Goal: Task Accomplishment & Management: Complete application form

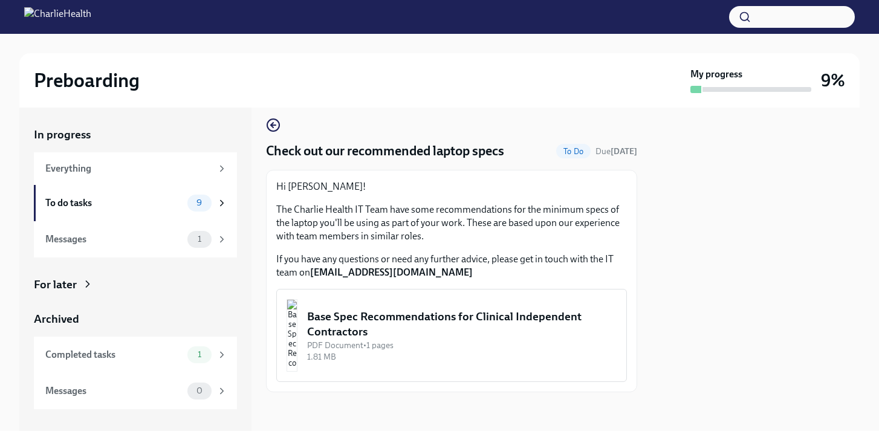
scroll to position [9, 0]
click at [506, 318] on div "Base Spec Recommendations for Clinical Independent Contractors" at bounding box center [461, 324] width 309 height 31
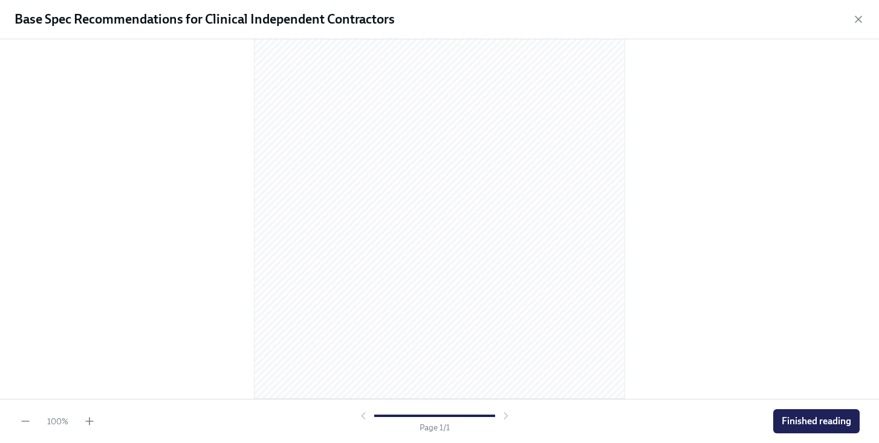
scroll to position [140, 0]
click at [797, 412] on button "Finished reading" at bounding box center [816, 421] width 86 height 24
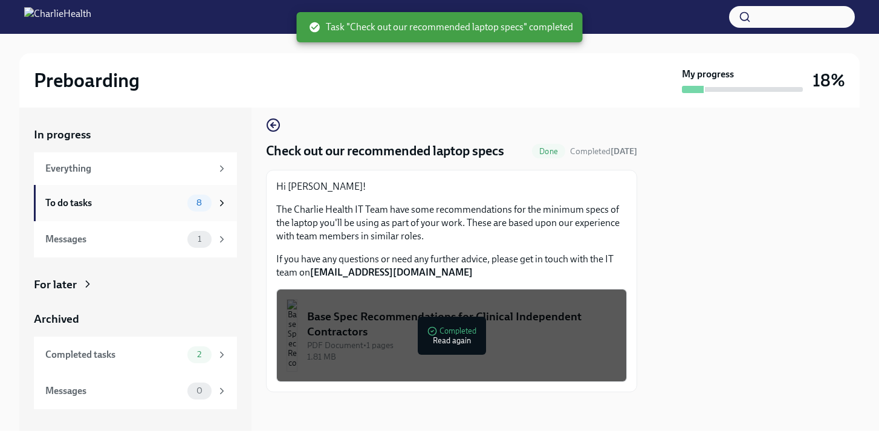
click at [167, 215] on div "To do tasks 8" at bounding box center [135, 203] width 203 height 36
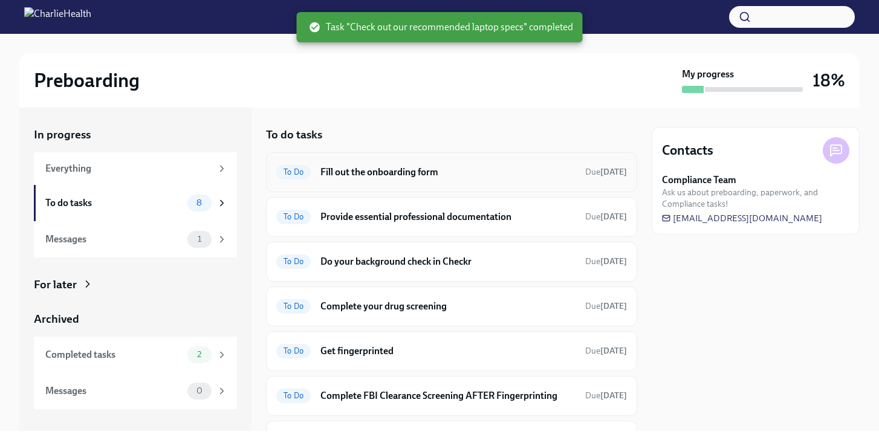
click at [409, 181] on div "To Do Fill out the onboarding form Due [DATE]" at bounding box center [451, 172] width 371 height 40
click at [289, 169] on span "To Do" at bounding box center [293, 171] width 34 height 9
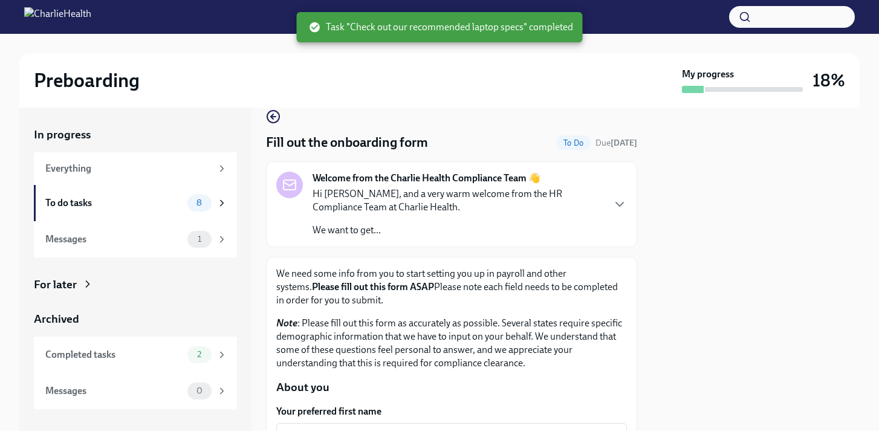
scroll to position [28, 0]
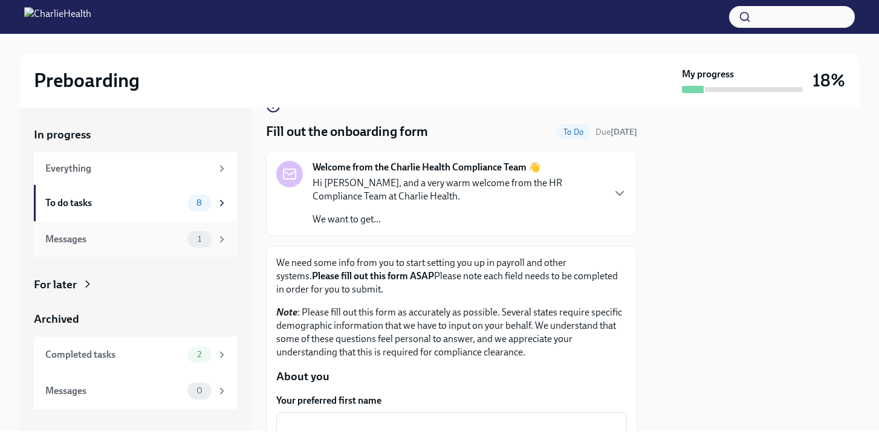
click at [160, 248] on div "Messages 1" at bounding box center [135, 239] width 203 height 36
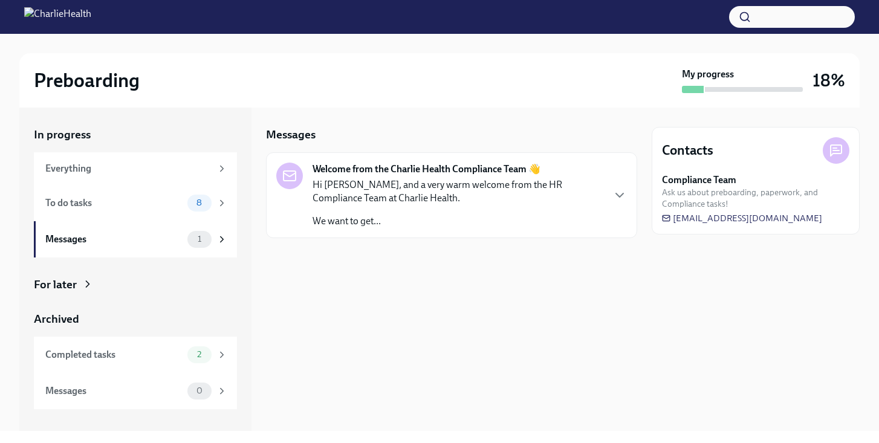
click at [450, 201] on p "Hi [PERSON_NAME], and a very warm welcome from the HR Compliance Team at Charli…" at bounding box center [457, 191] width 290 height 27
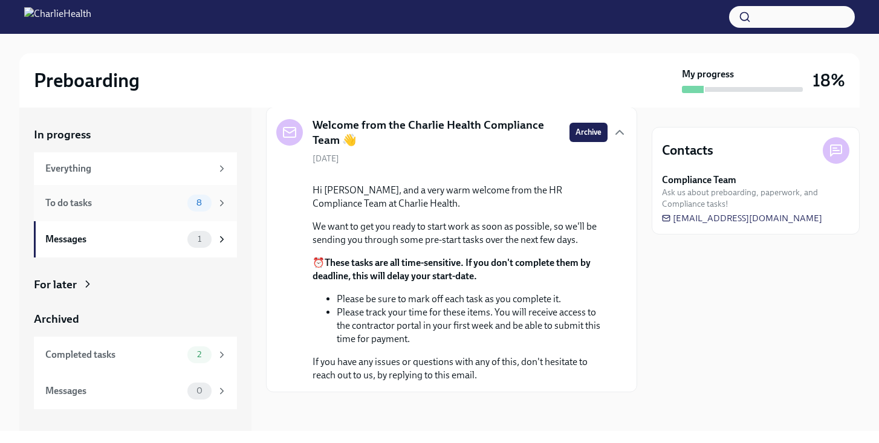
click at [186, 202] on div "To do tasks 8" at bounding box center [136, 203] width 182 height 17
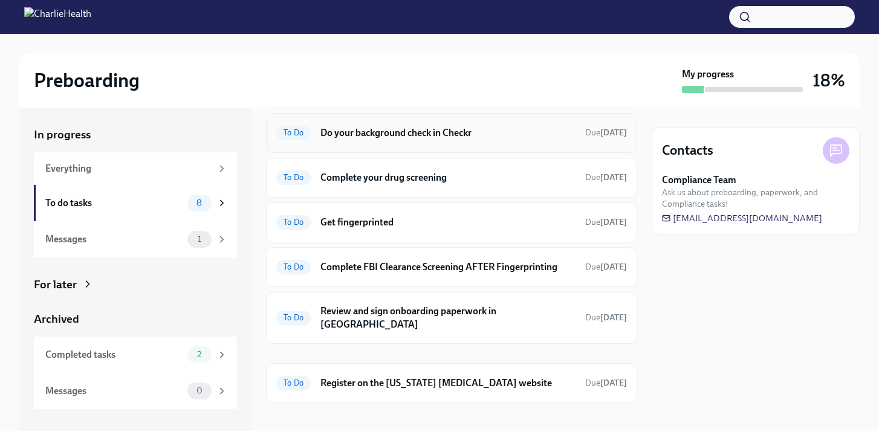
click at [435, 140] on div "To Do Do your background check in Checkr Due [DATE]" at bounding box center [451, 132] width 351 height 19
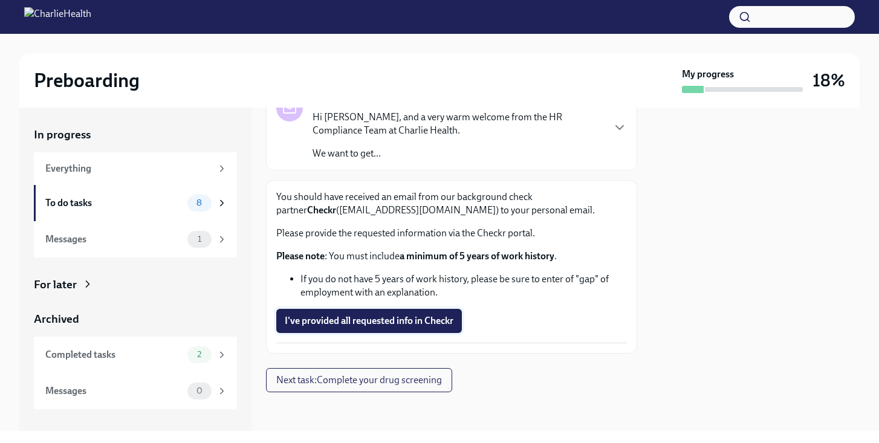
scroll to position [94, 0]
click at [407, 326] on span "I've provided all requested info in Checkr" at bounding box center [369, 321] width 169 height 12
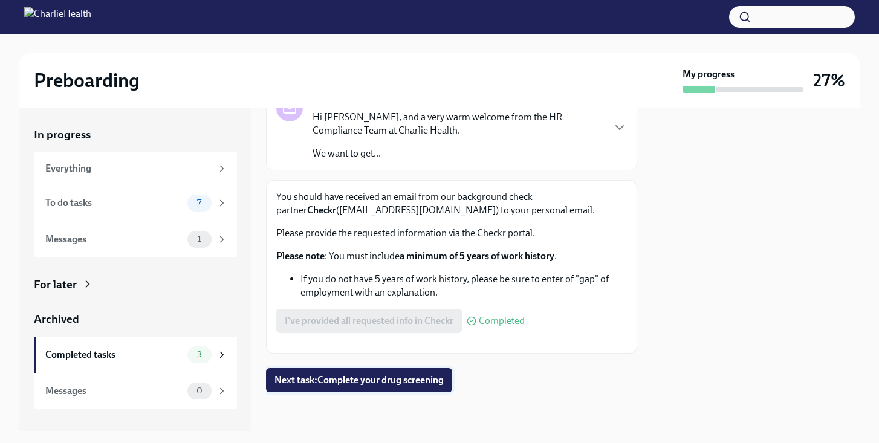
click at [312, 378] on span "Next task : Complete your drug screening" at bounding box center [358, 380] width 169 height 12
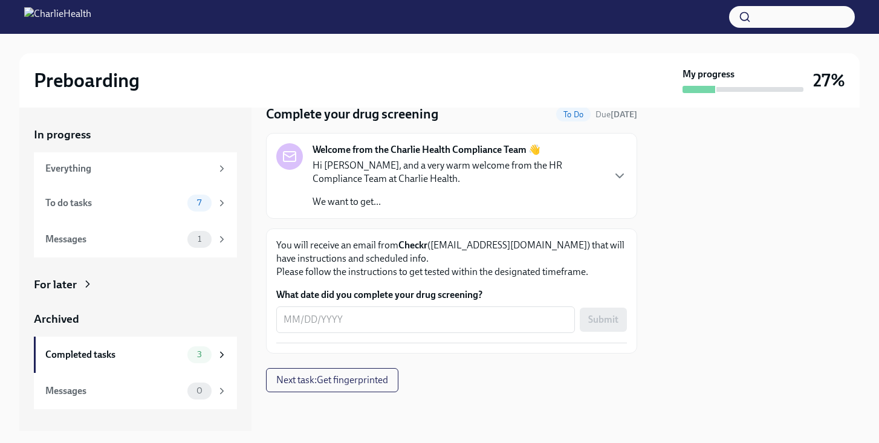
scroll to position [46, 0]
click at [466, 324] on textarea "What date did you complete your drug screening?" at bounding box center [425, 319] width 284 height 15
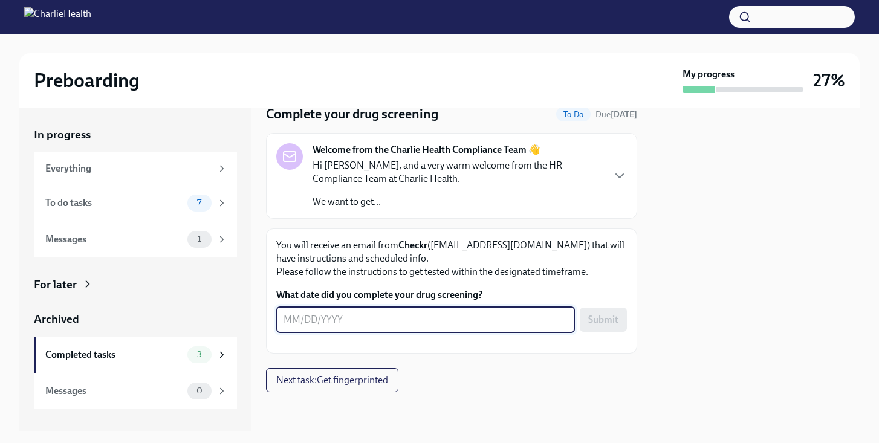
scroll to position [0, 0]
